Goal: Task Accomplishment & Management: Use online tool/utility

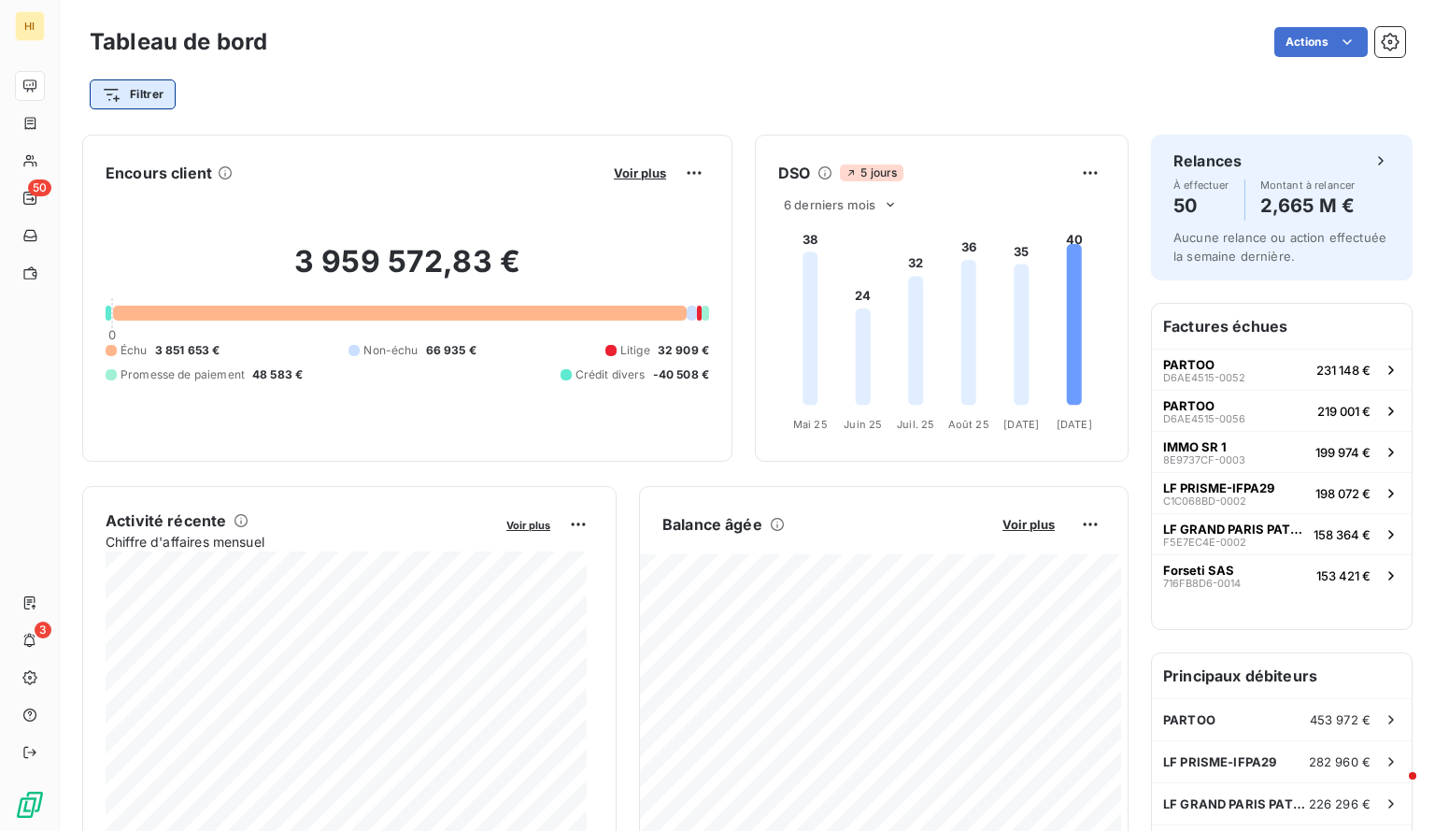
click at [161, 91] on html "HI 50 3 Tableau de bord Actions Filtrer Encours client Voir plus 3 959 572,83 €…" at bounding box center [717, 415] width 1435 height 831
click at [406, 113] on html "HI 50 3 Tableau de bord Actions Filtrer Encours client Voir plus 3 959 572,83 €…" at bounding box center [717, 415] width 1435 height 831
click at [132, 89] on html "HI 50 3 Tableau de bord Actions Filtrer Encours client Voir plus 3 959 572,83 €…" at bounding box center [717, 415] width 1435 height 831
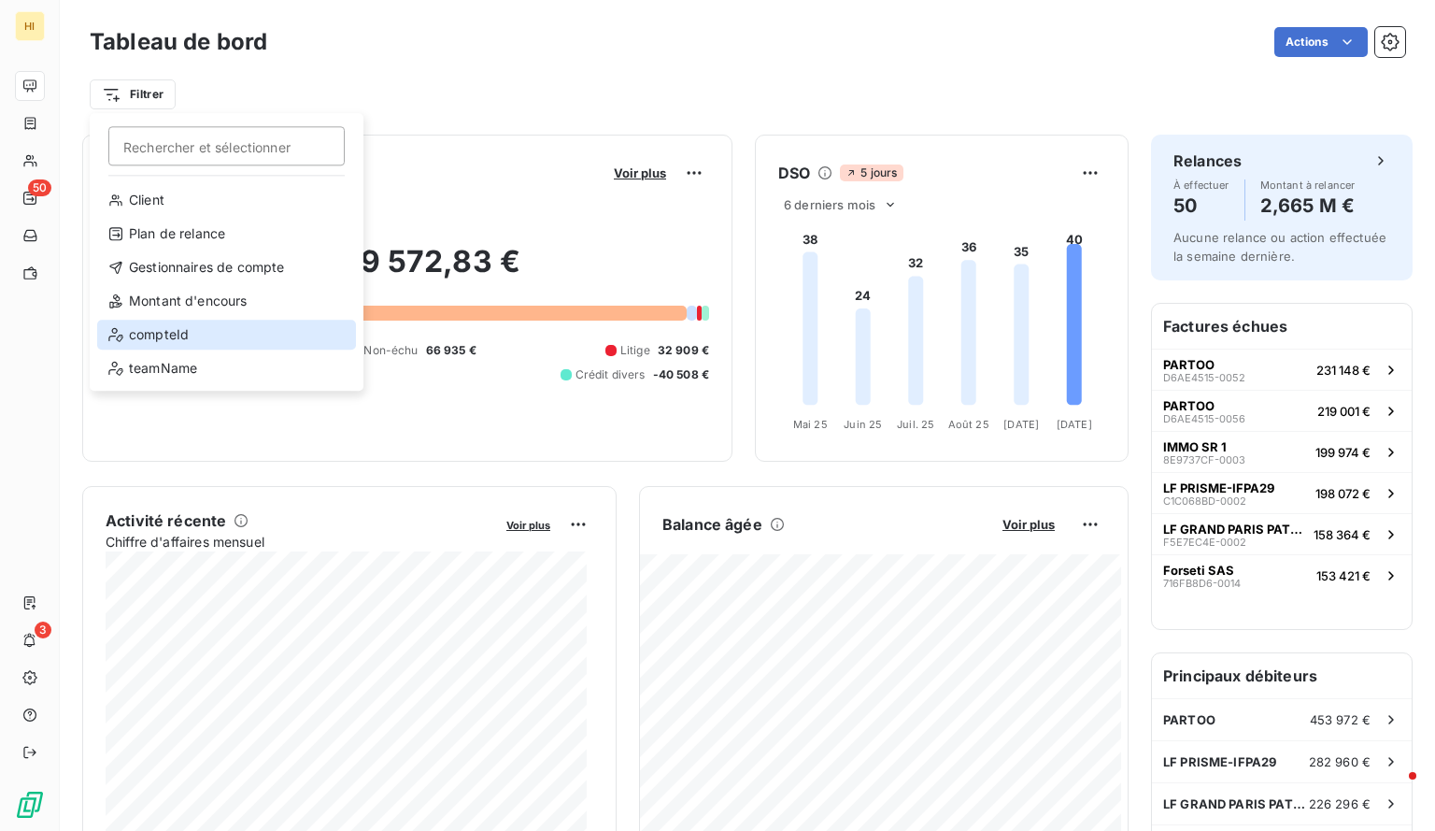
click at [208, 341] on div "compteId" at bounding box center [226, 335] width 259 height 30
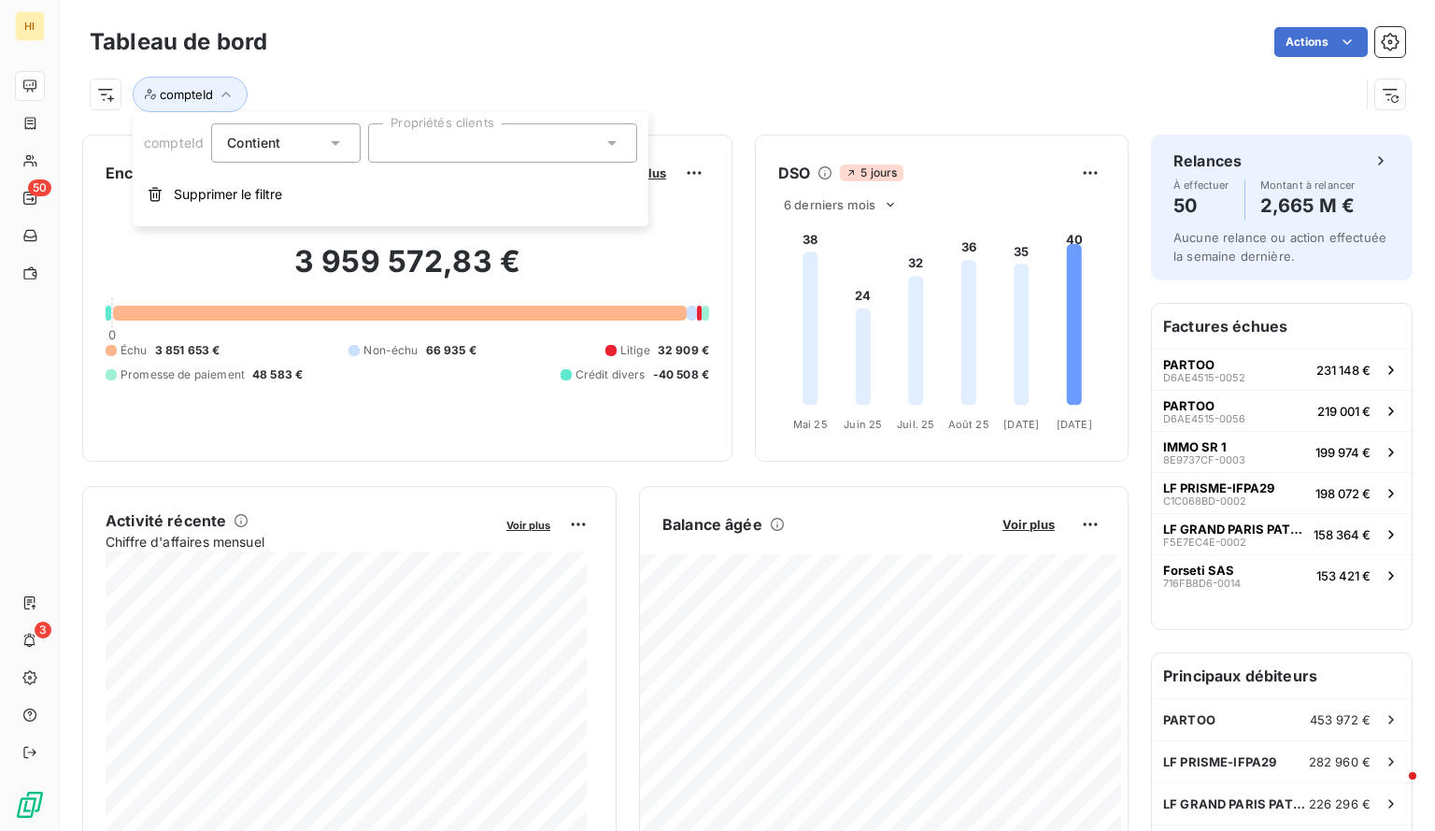
click at [411, 149] on div at bounding box center [502, 142] width 269 height 39
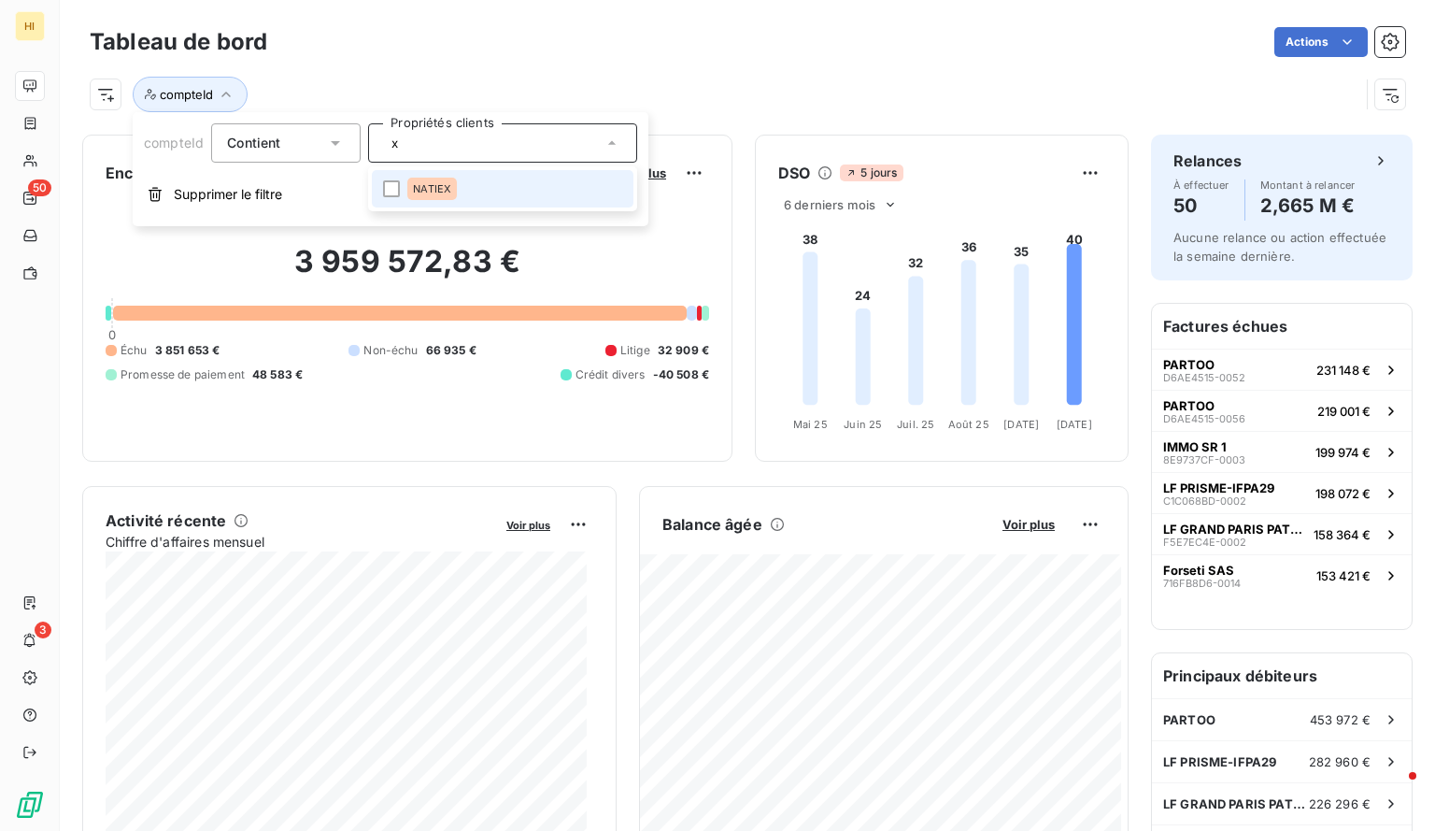
type input "x"
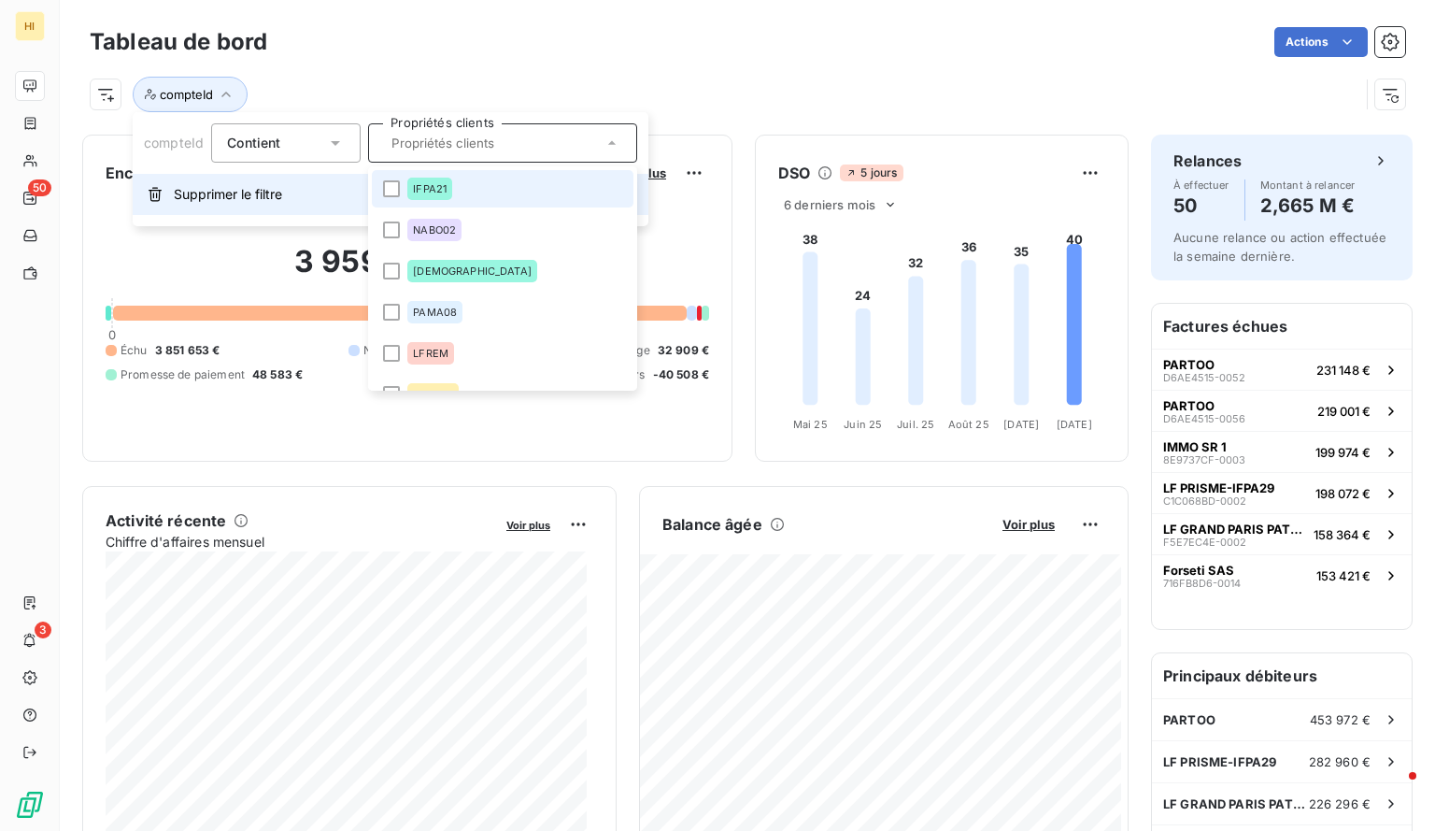
click at [202, 196] on span "Supprimer le filtre" at bounding box center [228, 194] width 108 height 19
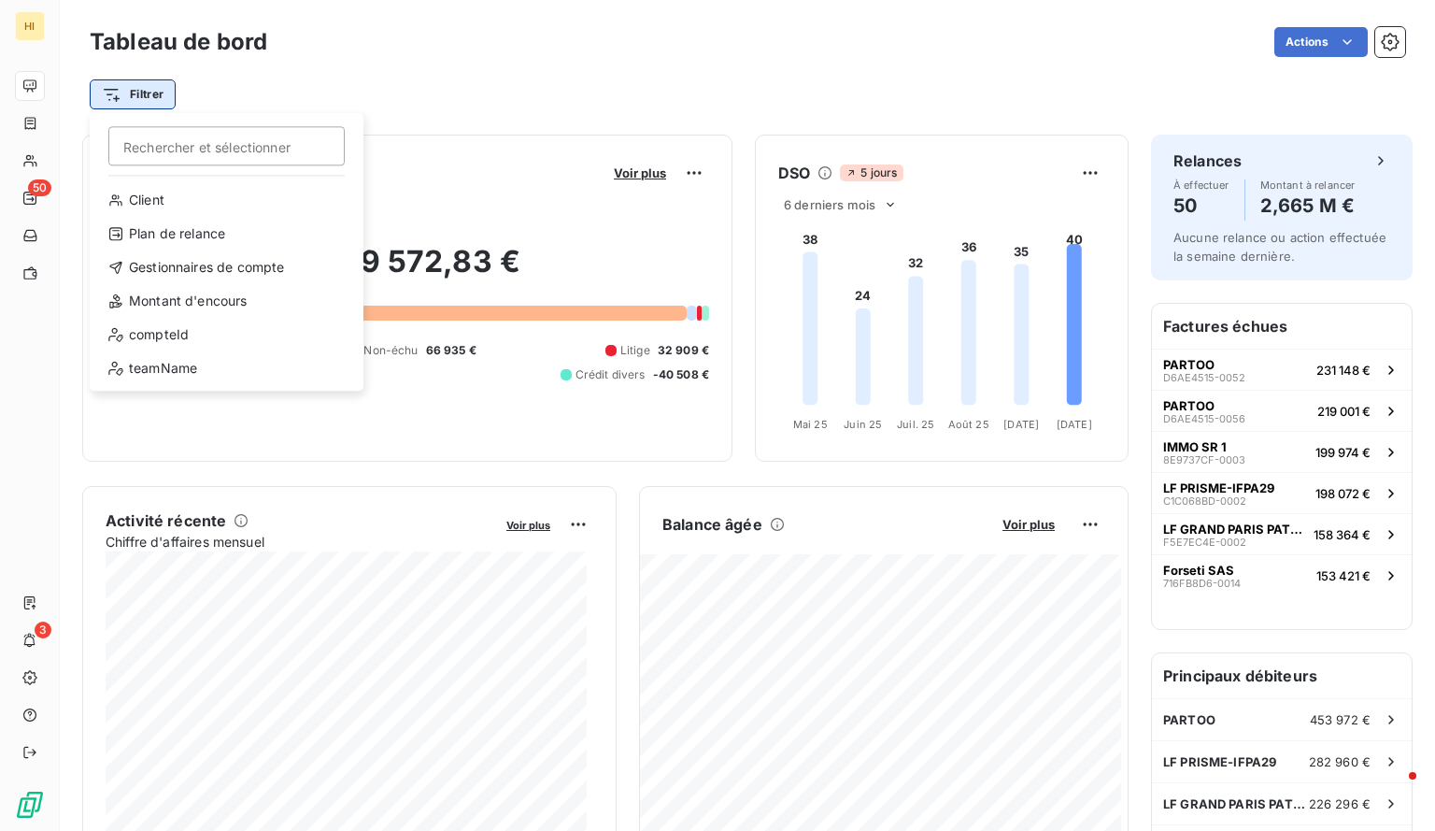
click at [161, 93] on html "HI 50 3 Tableau de bord Actions Filtrer Rechercher et sélectionner Client Plan …" at bounding box center [717, 415] width 1435 height 831
click at [224, 266] on div "Gestionnaires de compte" at bounding box center [226, 267] width 259 height 30
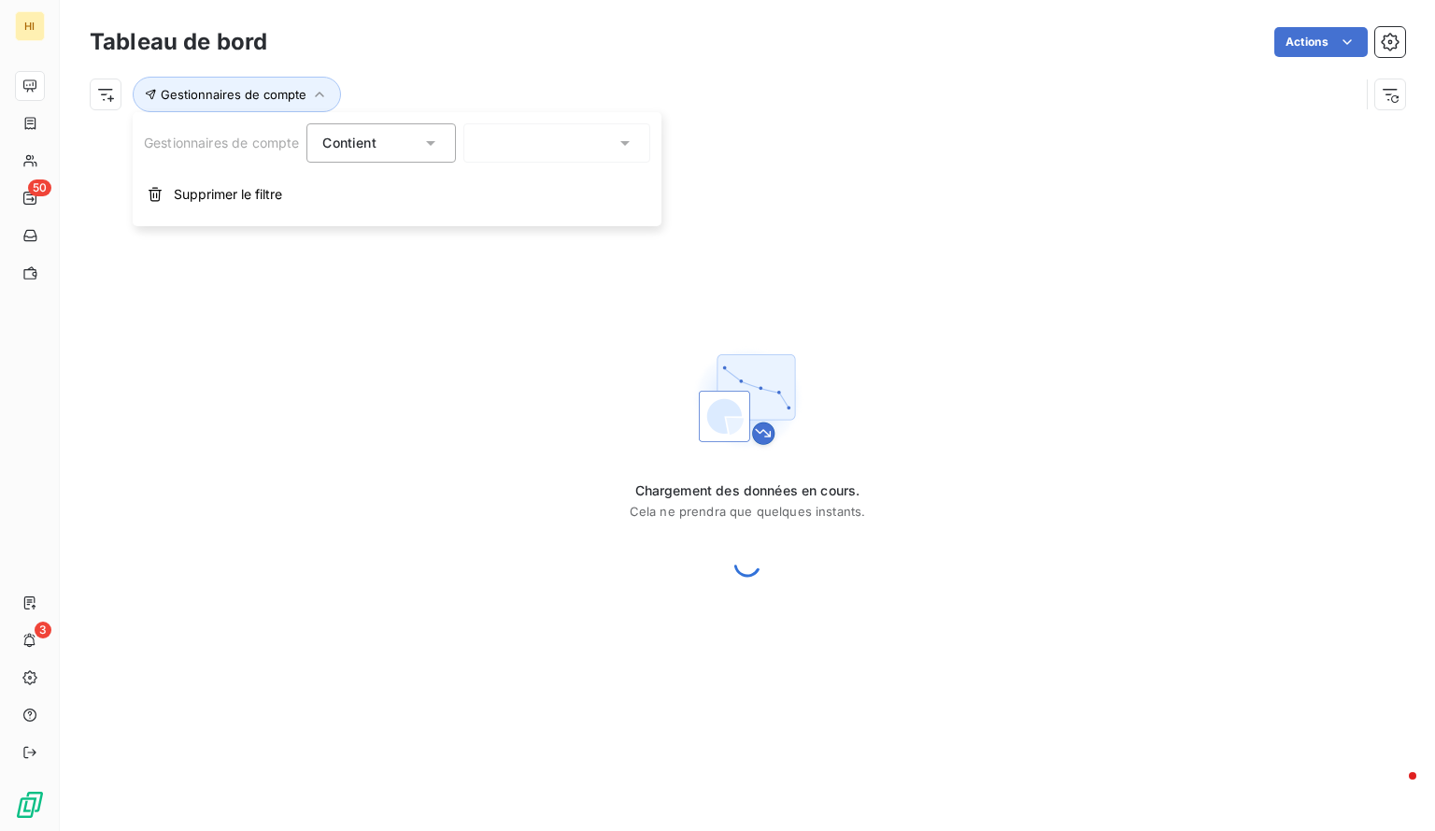
click at [487, 136] on input "text" at bounding box center [486, 143] width 15 height 17
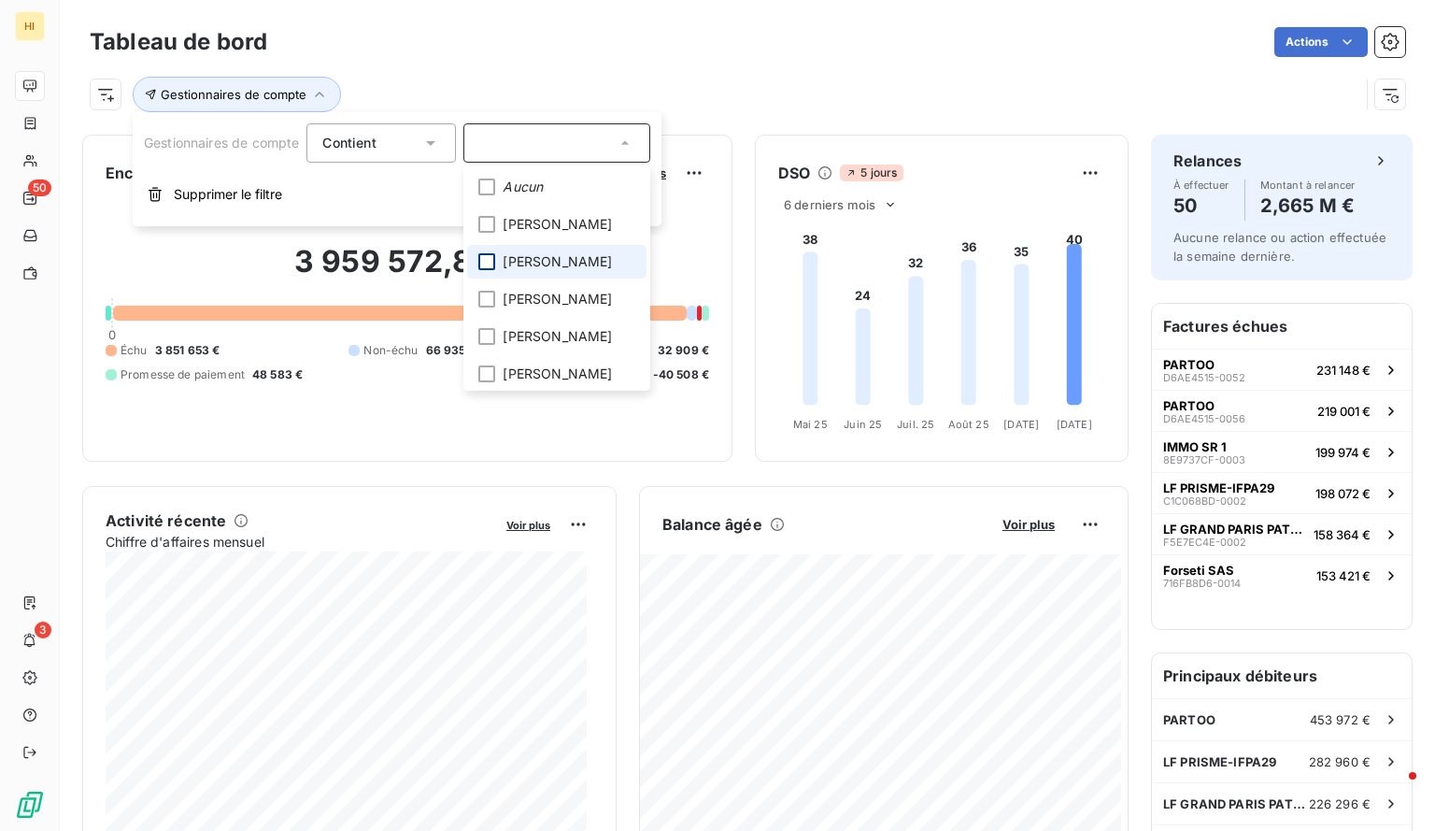
click at [491, 261] on div at bounding box center [486, 261] width 17 height 17
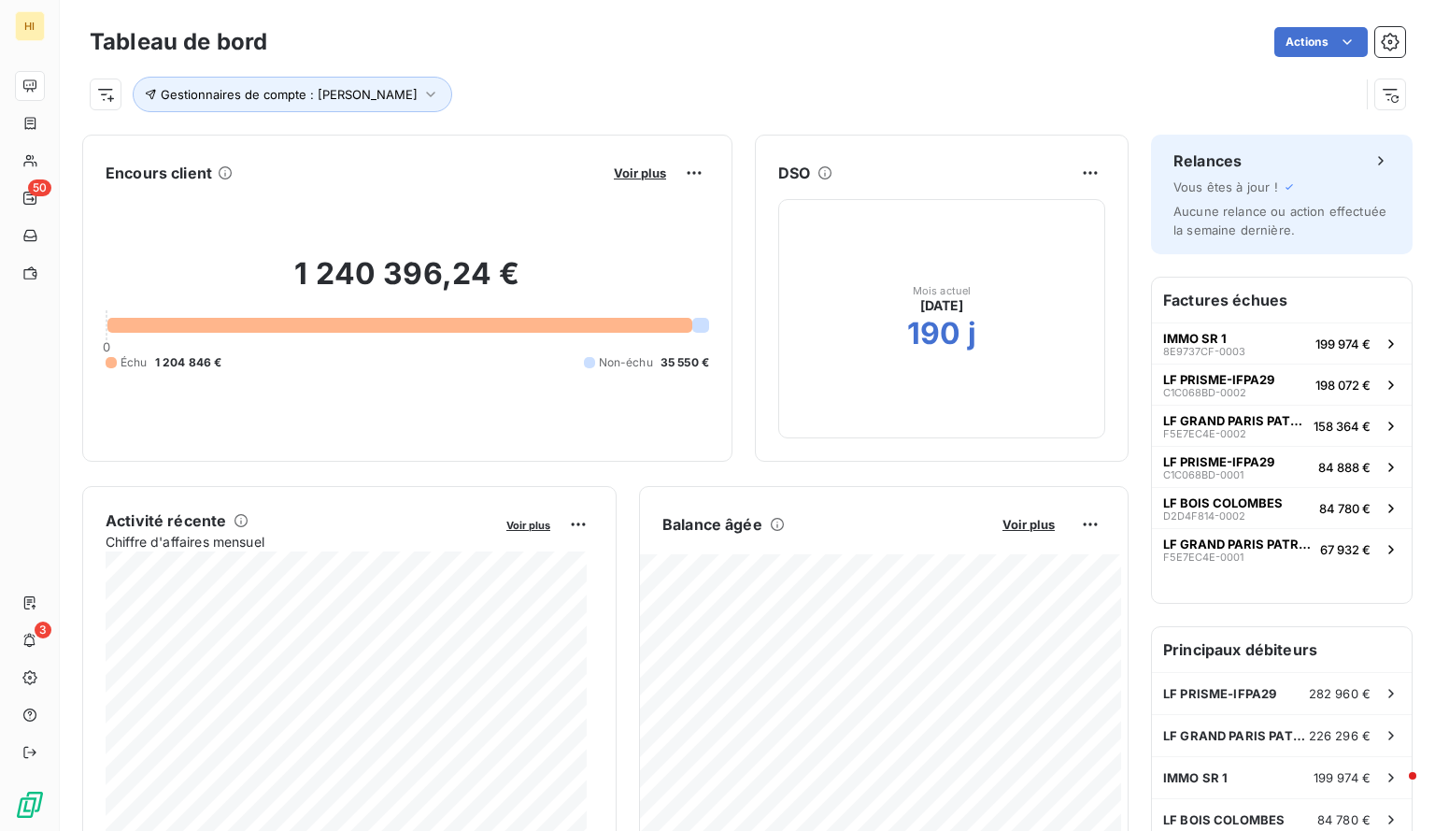
click at [763, 78] on div "Gestionnaires de compte : [PERSON_NAME]" at bounding box center [725, 95] width 1270 height 36
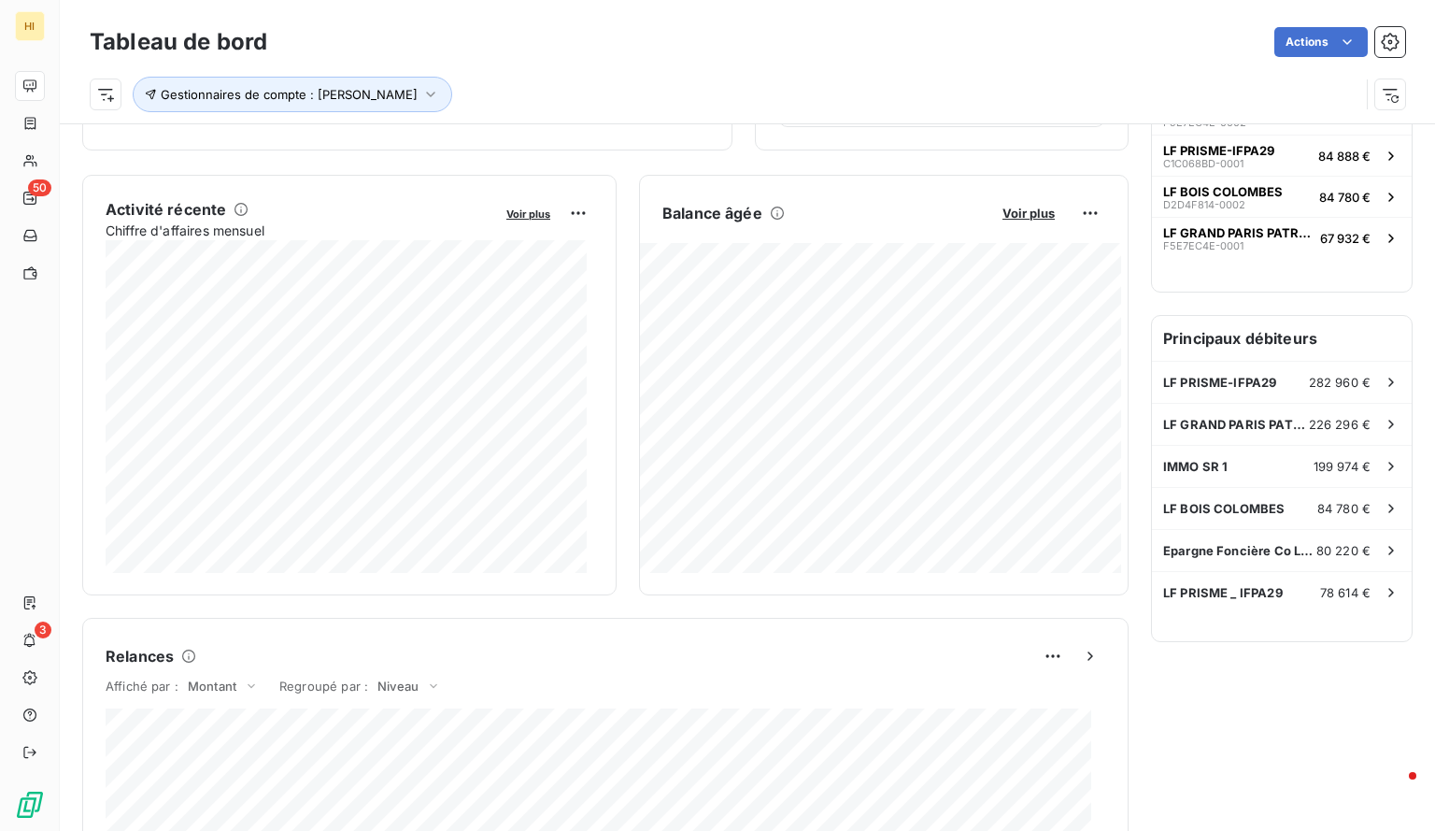
scroll to position [314, 0]
click at [1003, 214] on span "Voir plus" at bounding box center [1029, 211] width 52 height 15
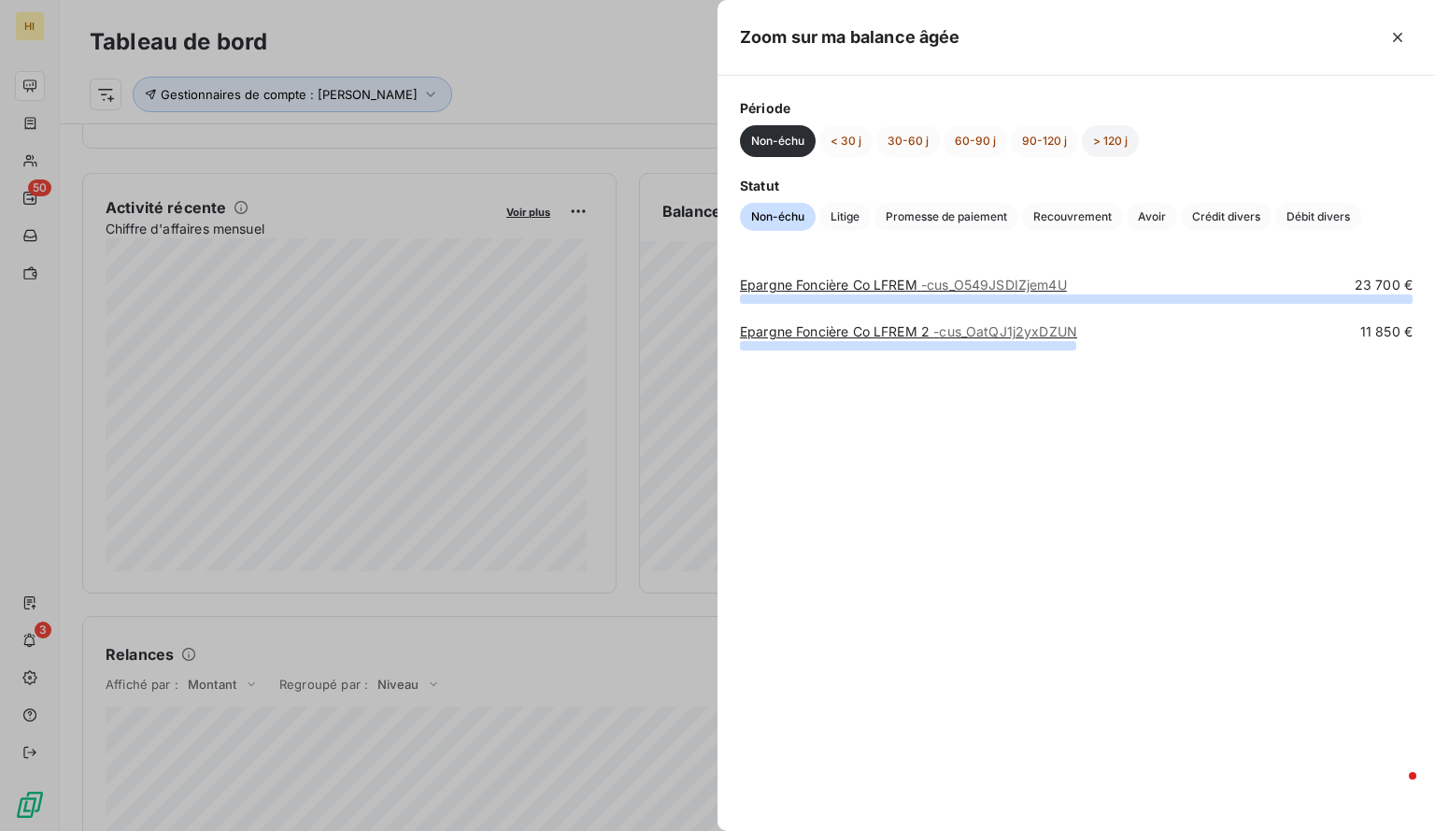
click at [1112, 140] on button "> 120 j" at bounding box center [1110, 141] width 57 height 32
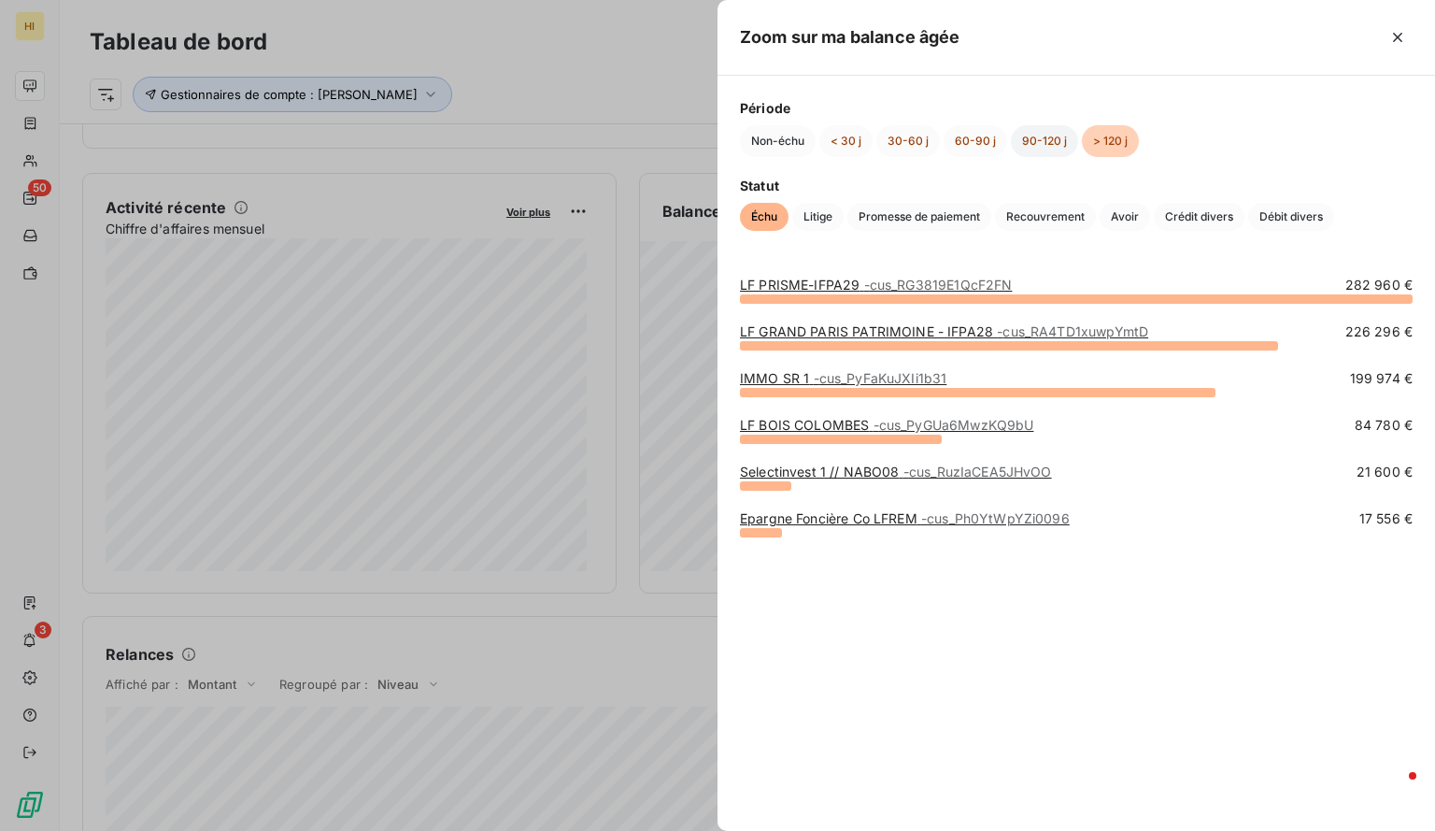
click at [1065, 138] on button "90-120 j" at bounding box center [1044, 141] width 67 height 32
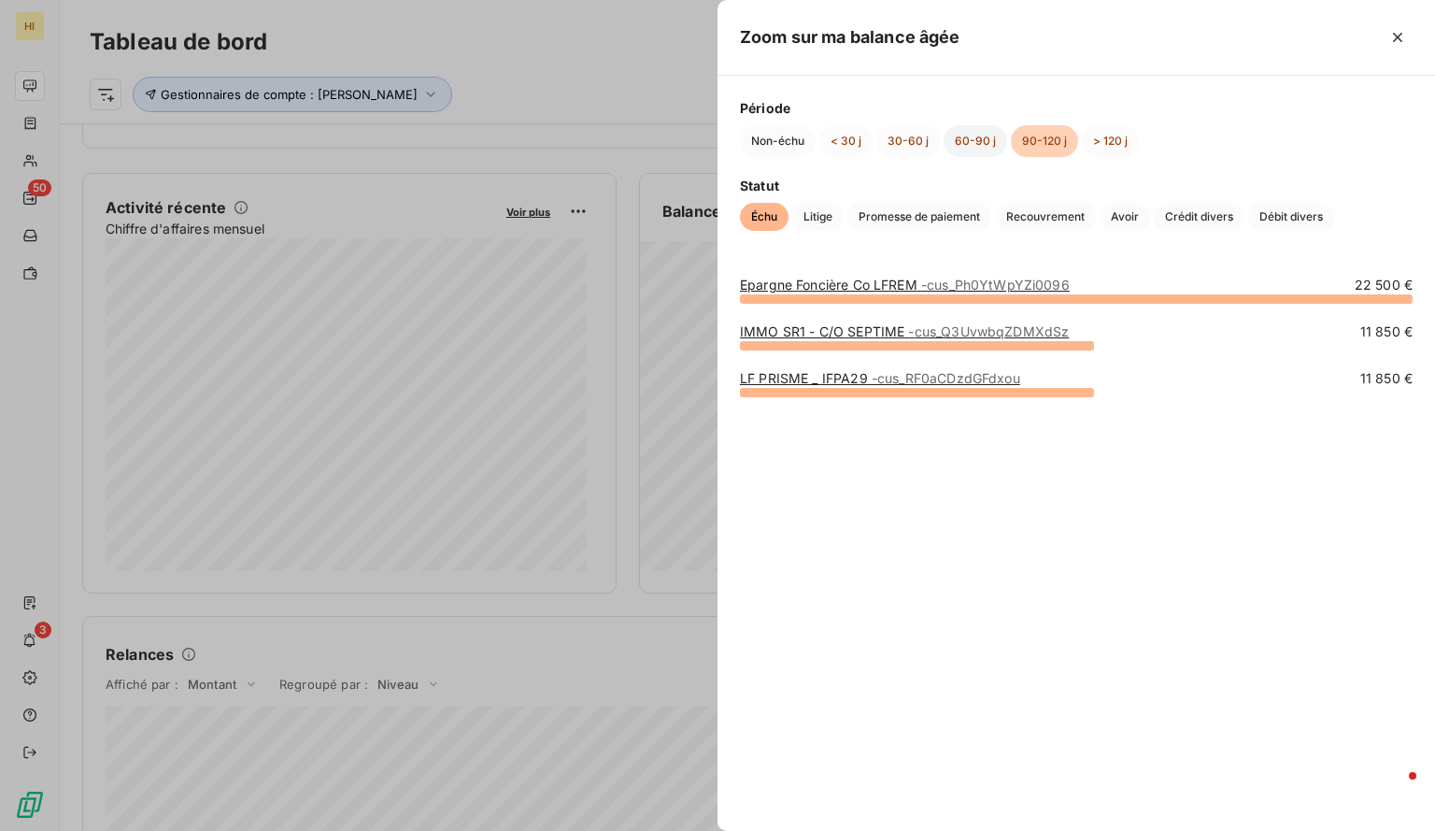
click at [965, 139] on button "60-90 j" at bounding box center [976, 141] width 64 height 32
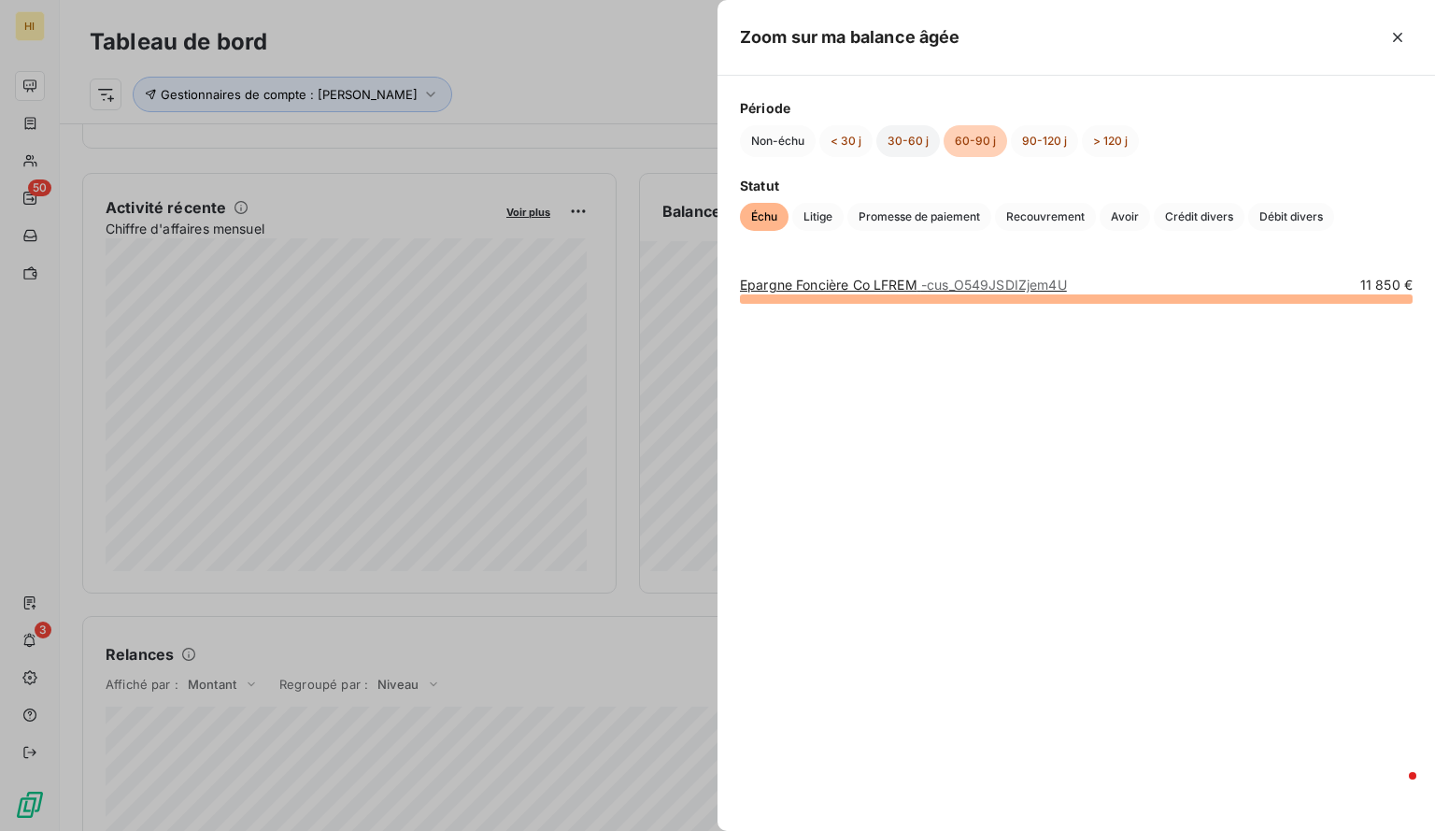
click at [898, 142] on button "30-60 j" at bounding box center [909, 141] width 64 height 32
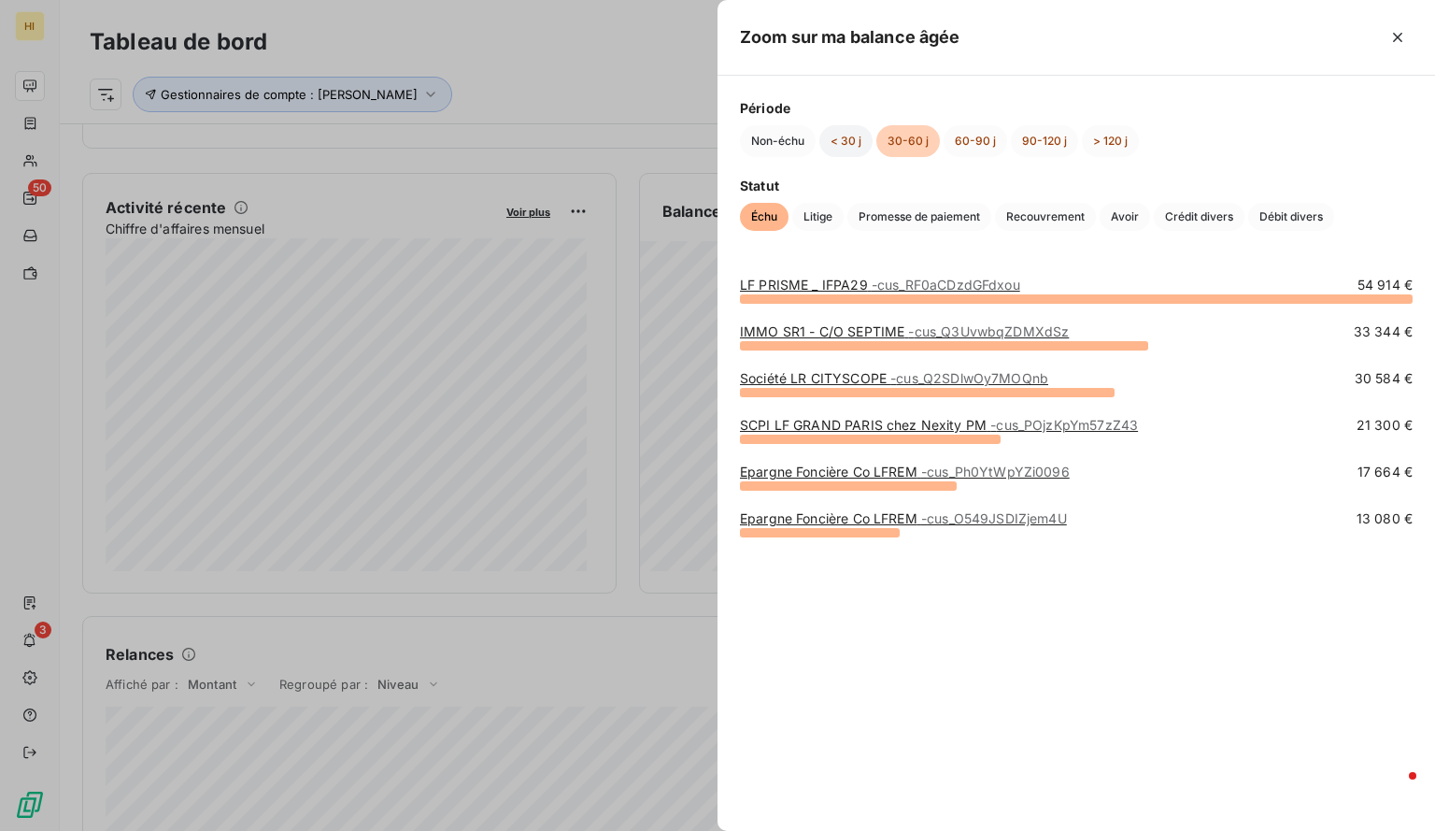
click at [849, 134] on button "< 30 j" at bounding box center [846, 141] width 53 height 32
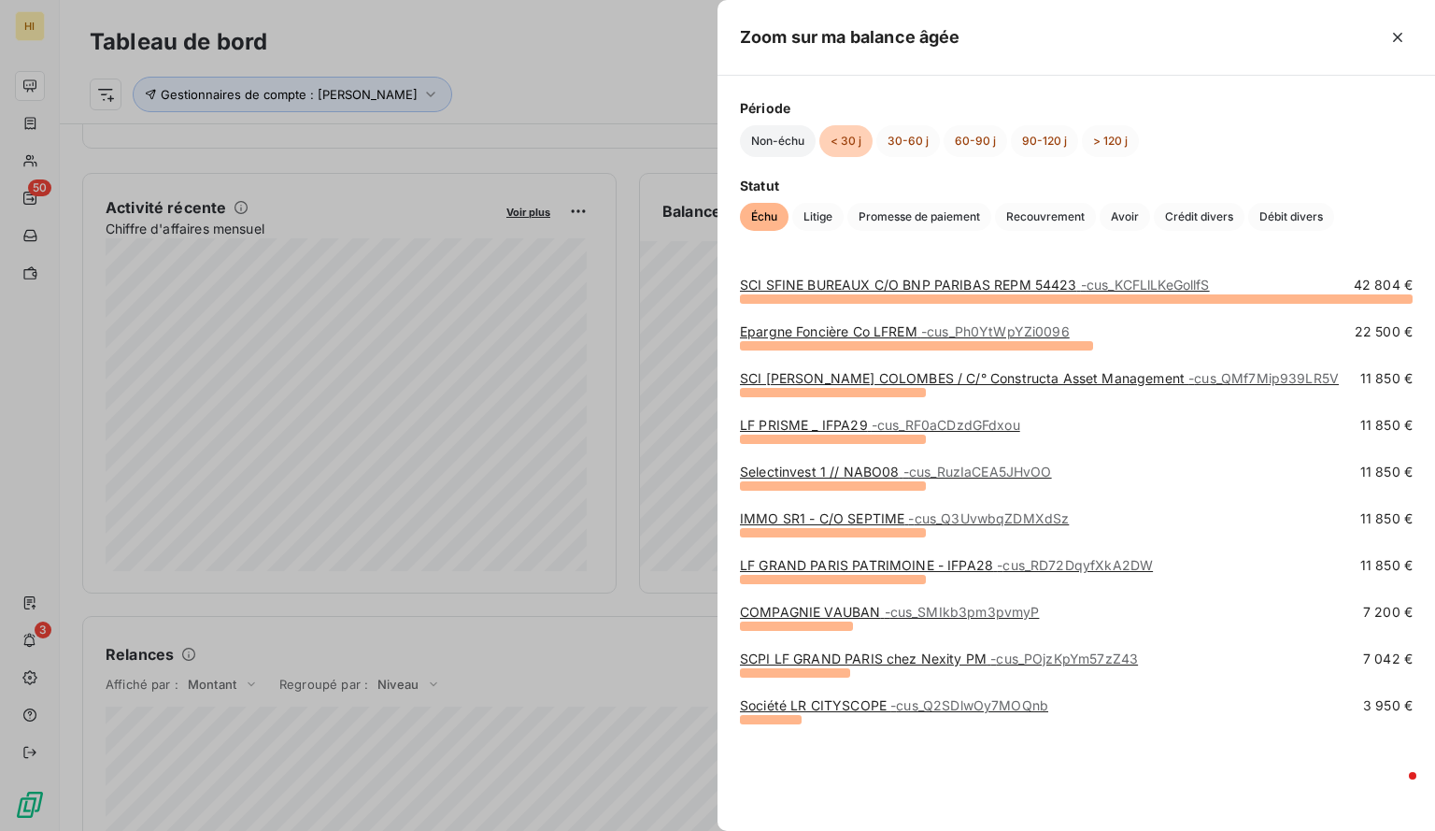
click at [770, 142] on button "Non-échu" at bounding box center [778, 141] width 76 height 32
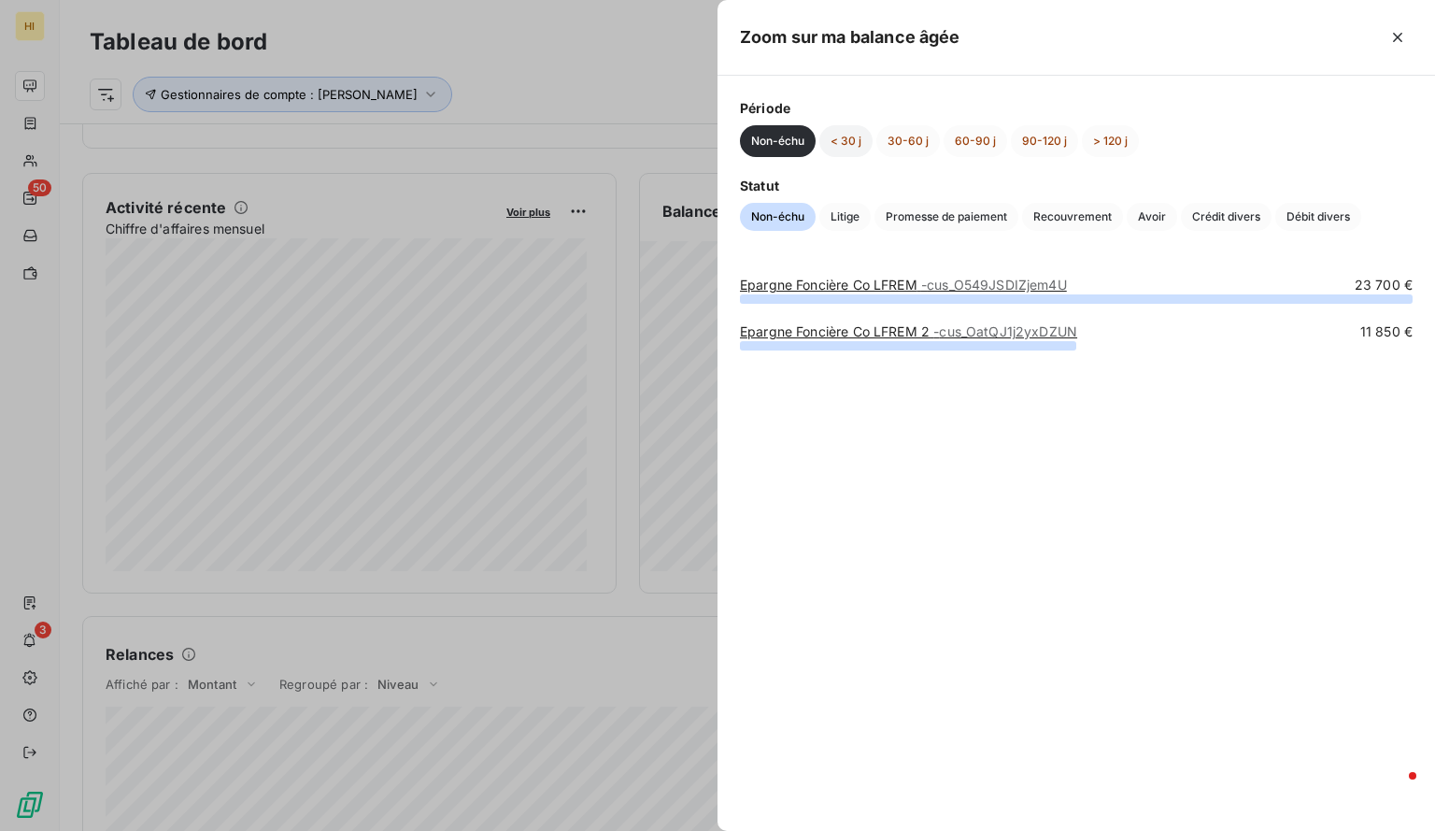
click at [851, 137] on button "< 30 j" at bounding box center [846, 141] width 53 height 32
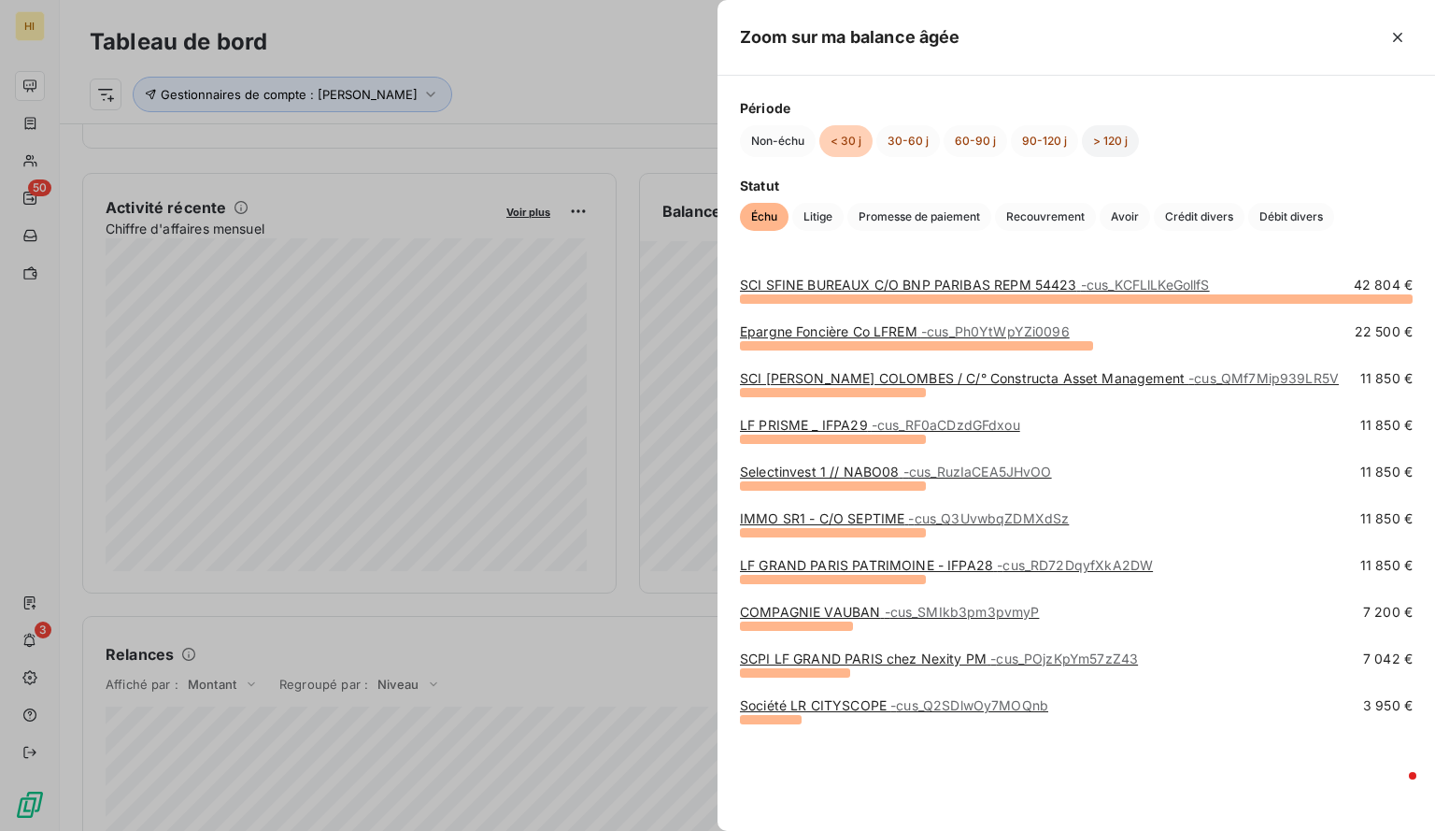
click at [1124, 132] on button "> 120 j" at bounding box center [1110, 141] width 57 height 32
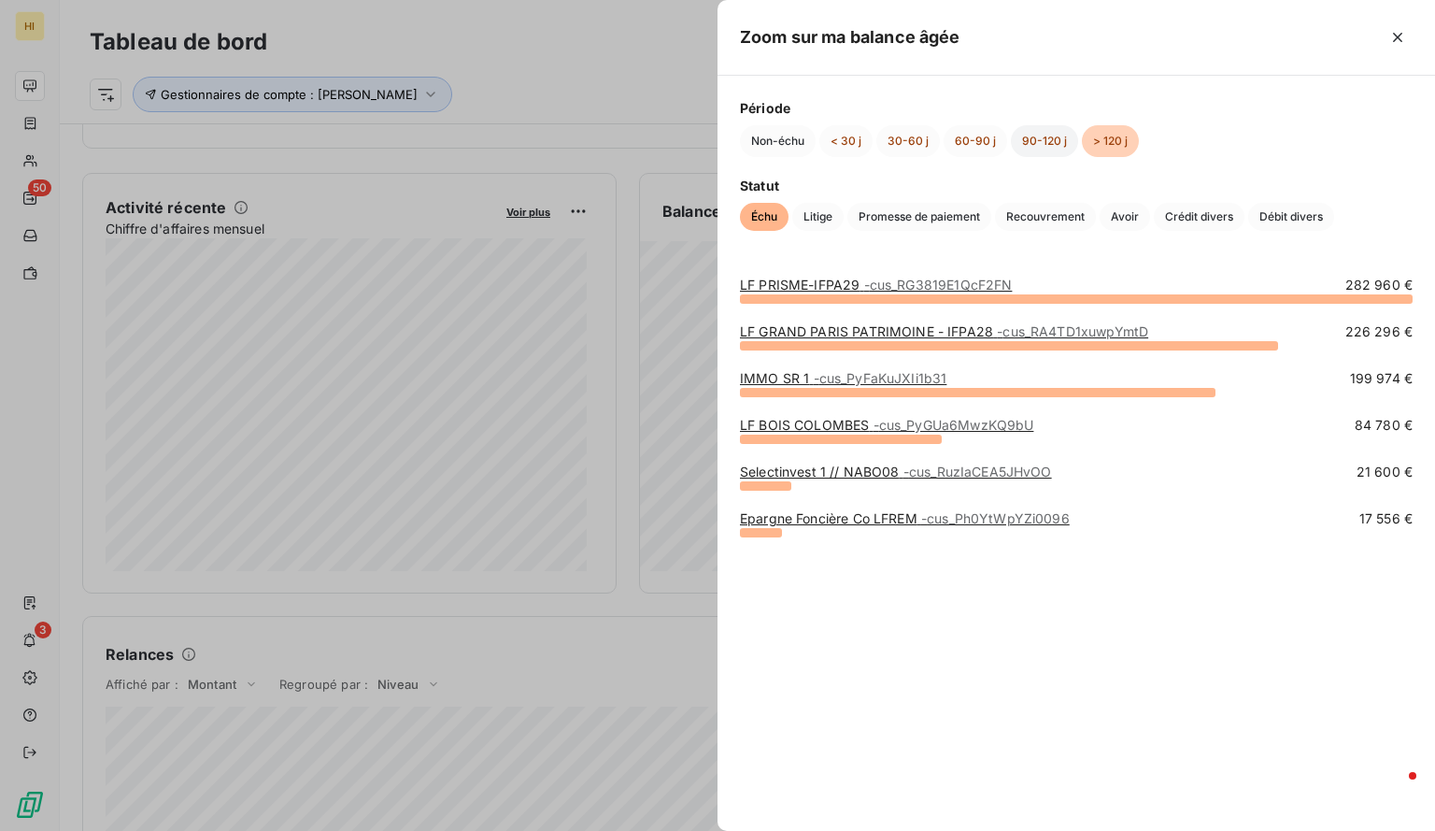
click at [1038, 135] on button "90-120 j" at bounding box center [1044, 141] width 67 height 32
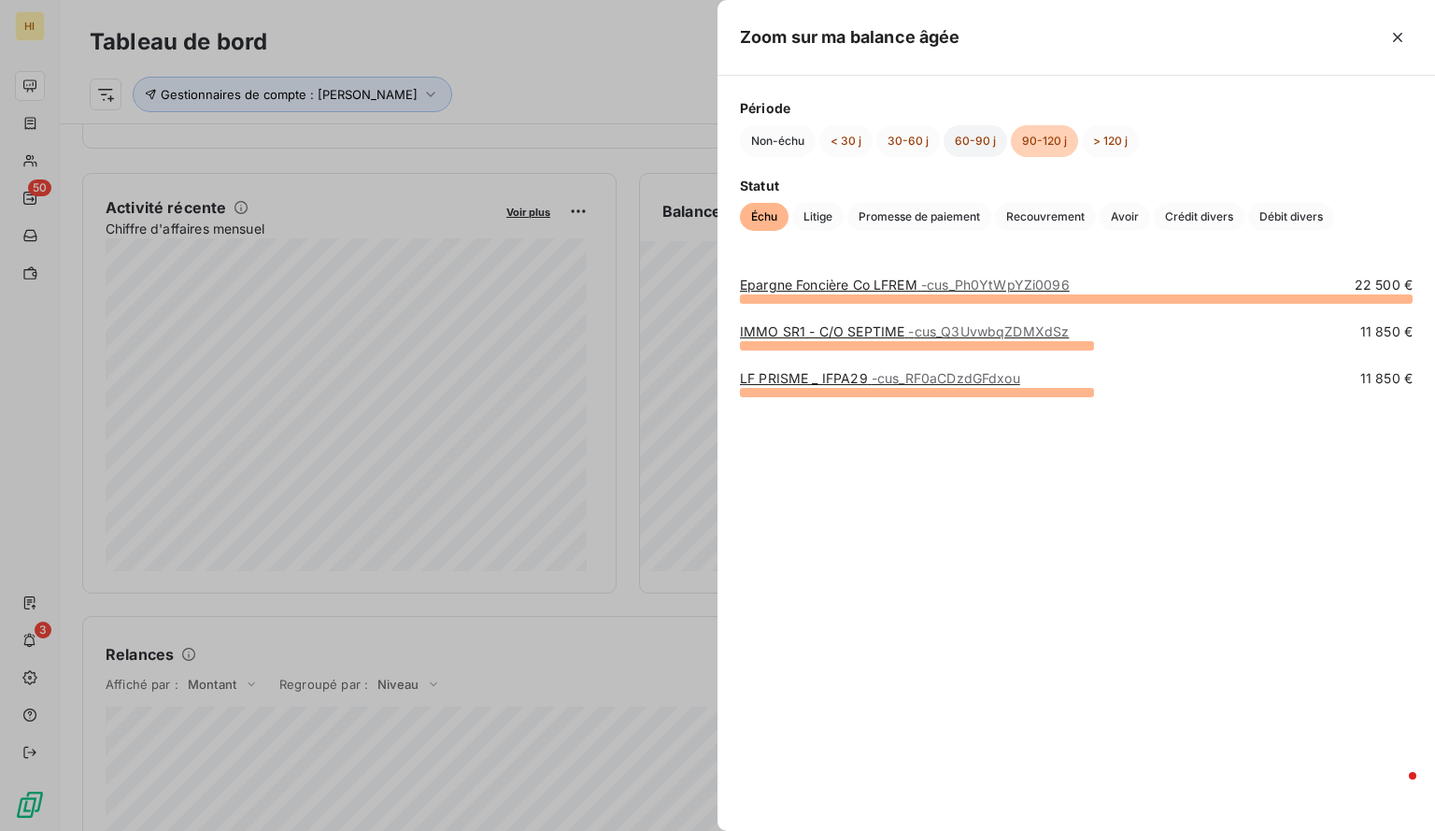
click at [968, 136] on button "60-90 j" at bounding box center [976, 141] width 64 height 32
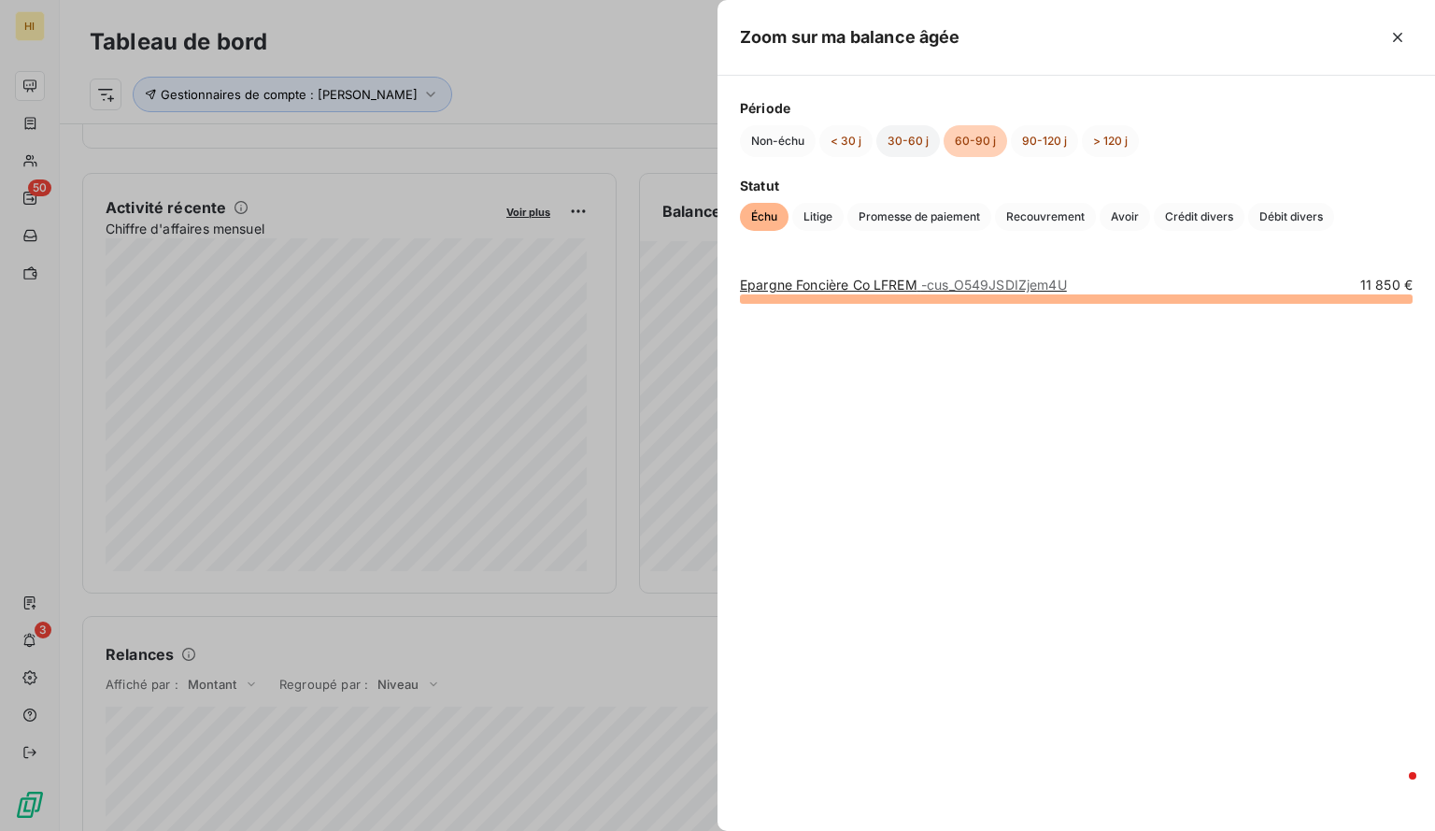
click at [896, 135] on button "30-60 j" at bounding box center [909, 141] width 64 height 32
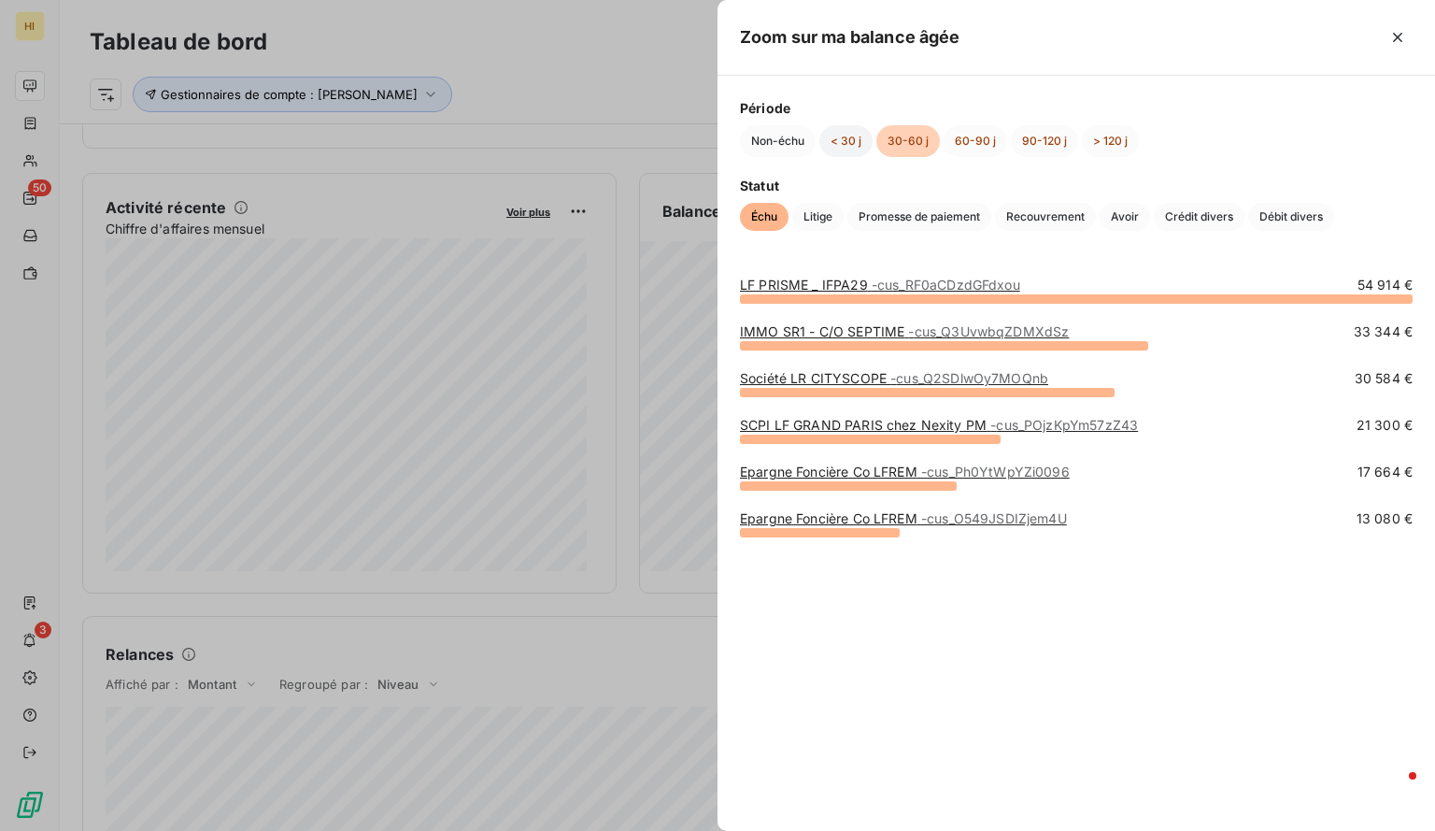
click at [848, 141] on button "< 30 j" at bounding box center [846, 141] width 53 height 32
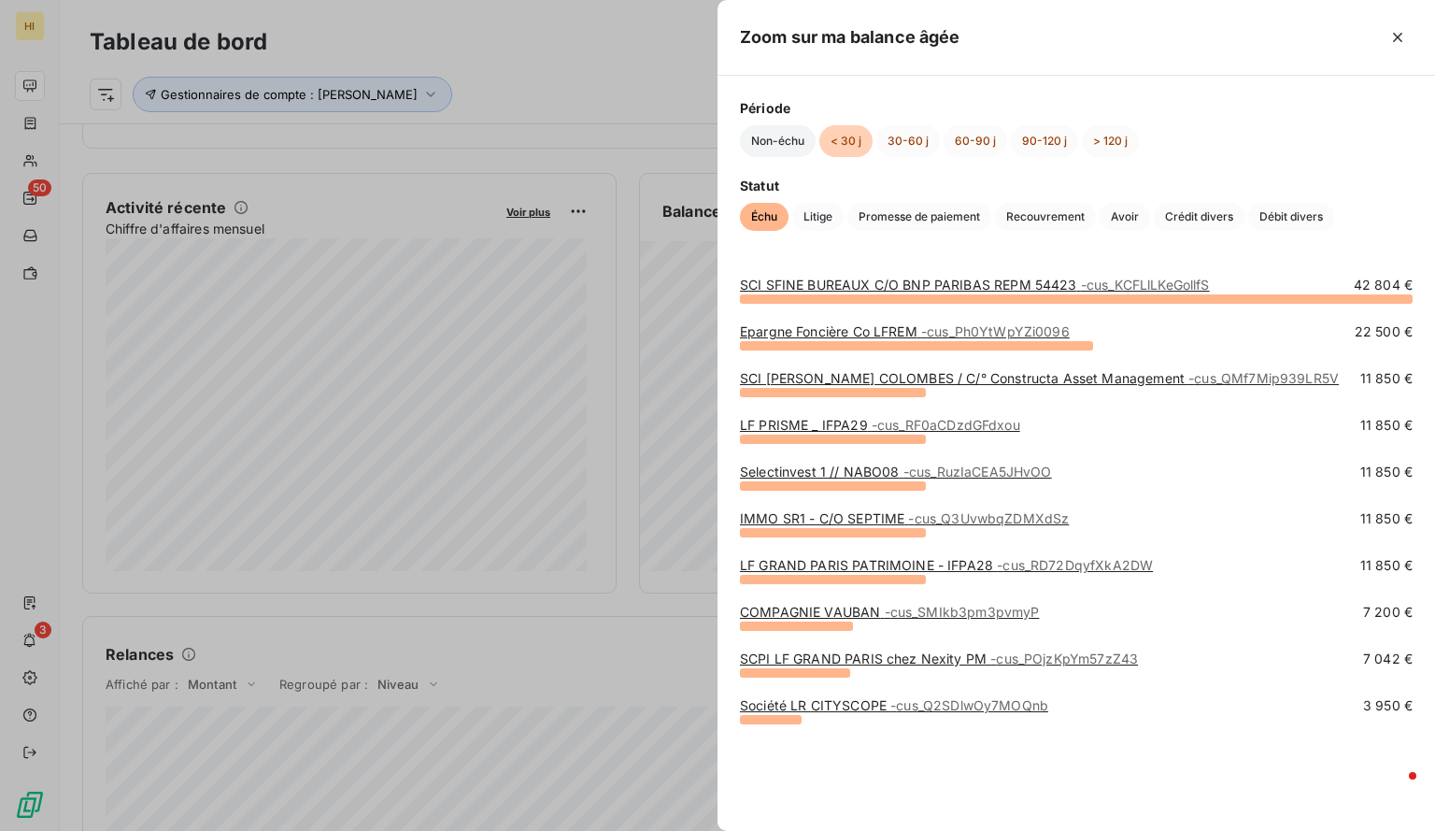
click at [781, 139] on button "Non-échu" at bounding box center [778, 141] width 76 height 32
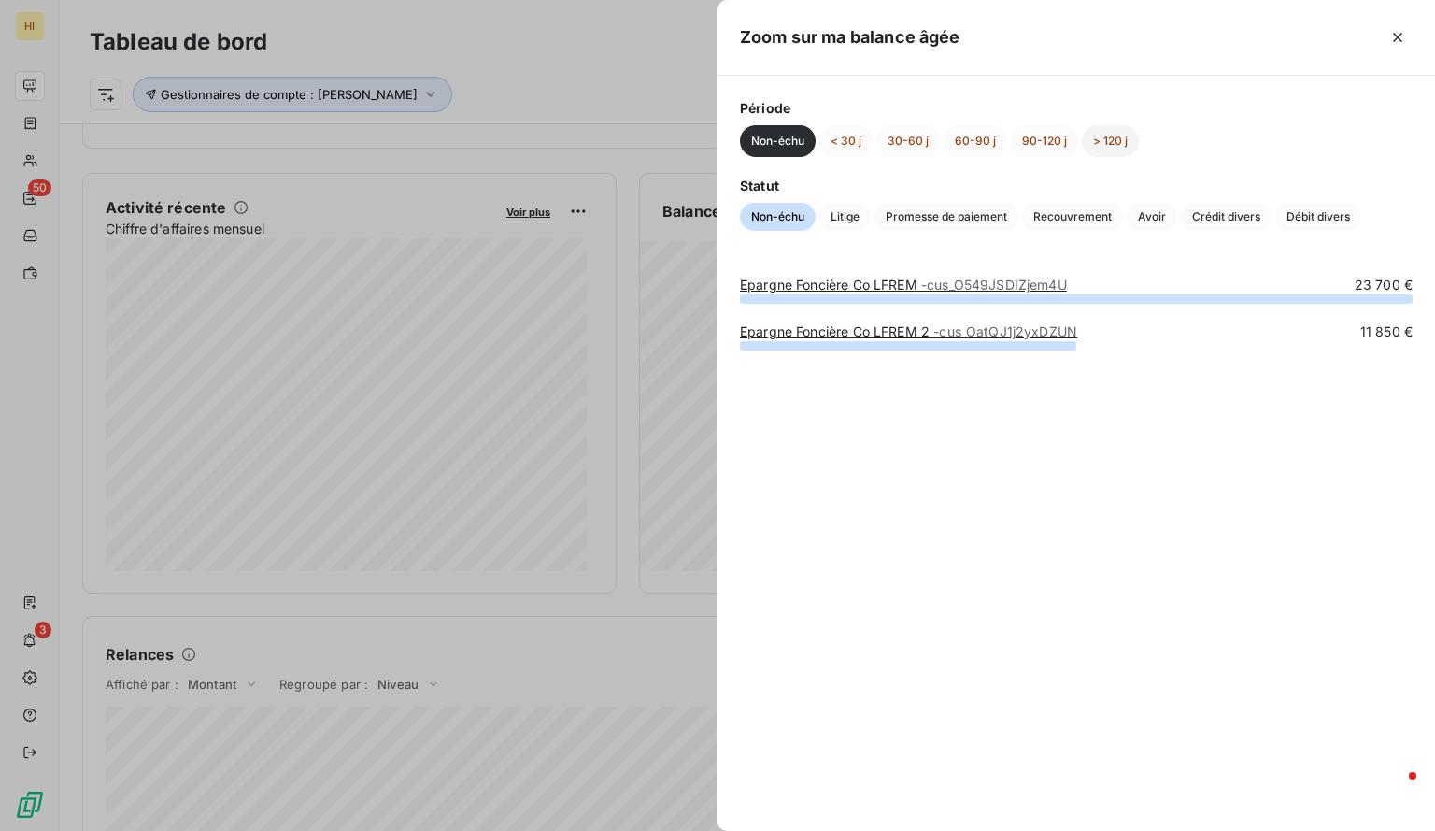
click at [1107, 135] on button "> 120 j" at bounding box center [1110, 141] width 57 height 32
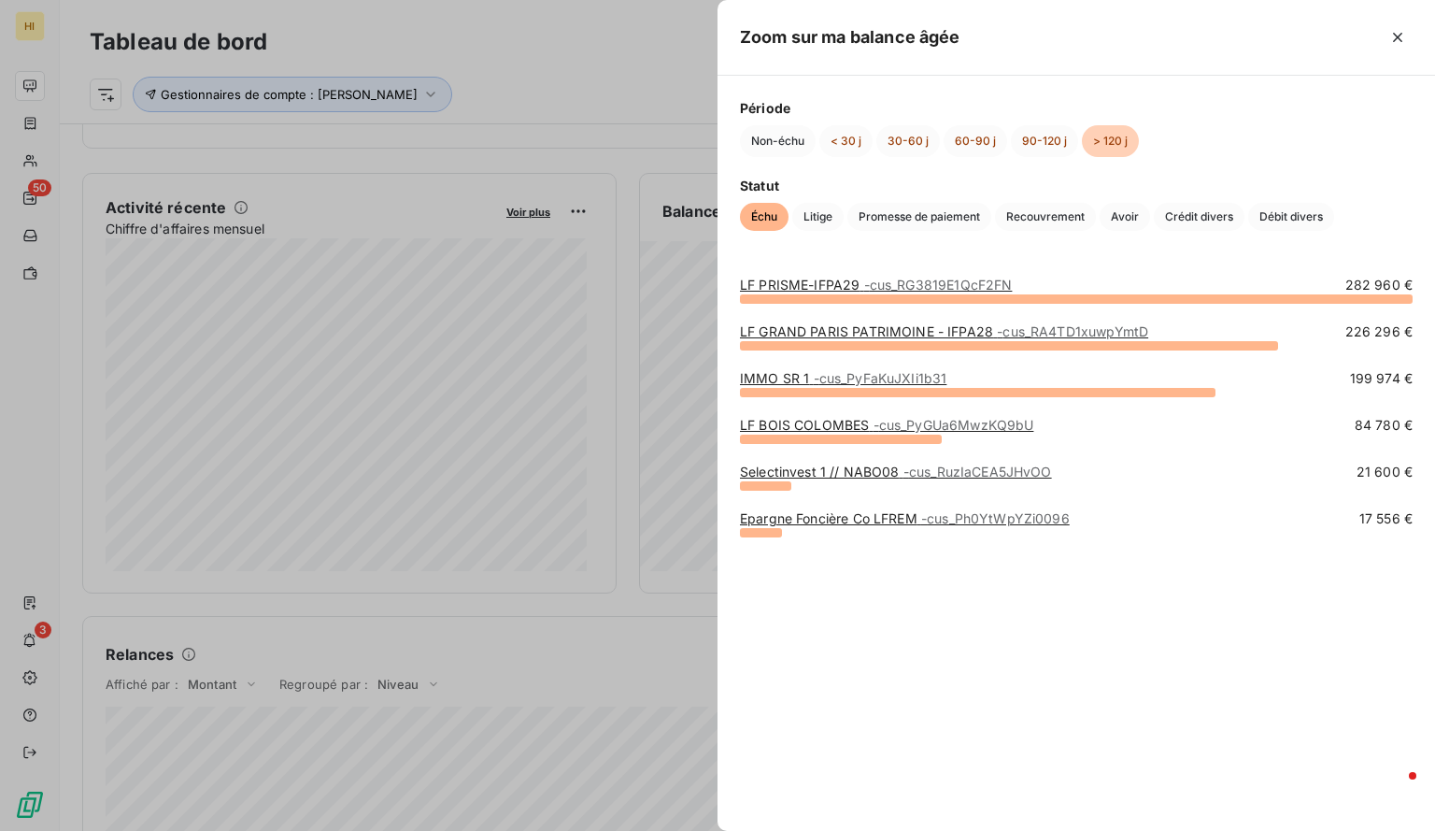
click at [591, 188] on div at bounding box center [717, 415] width 1435 height 831
